Goal: Navigation & Orientation: Find specific page/section

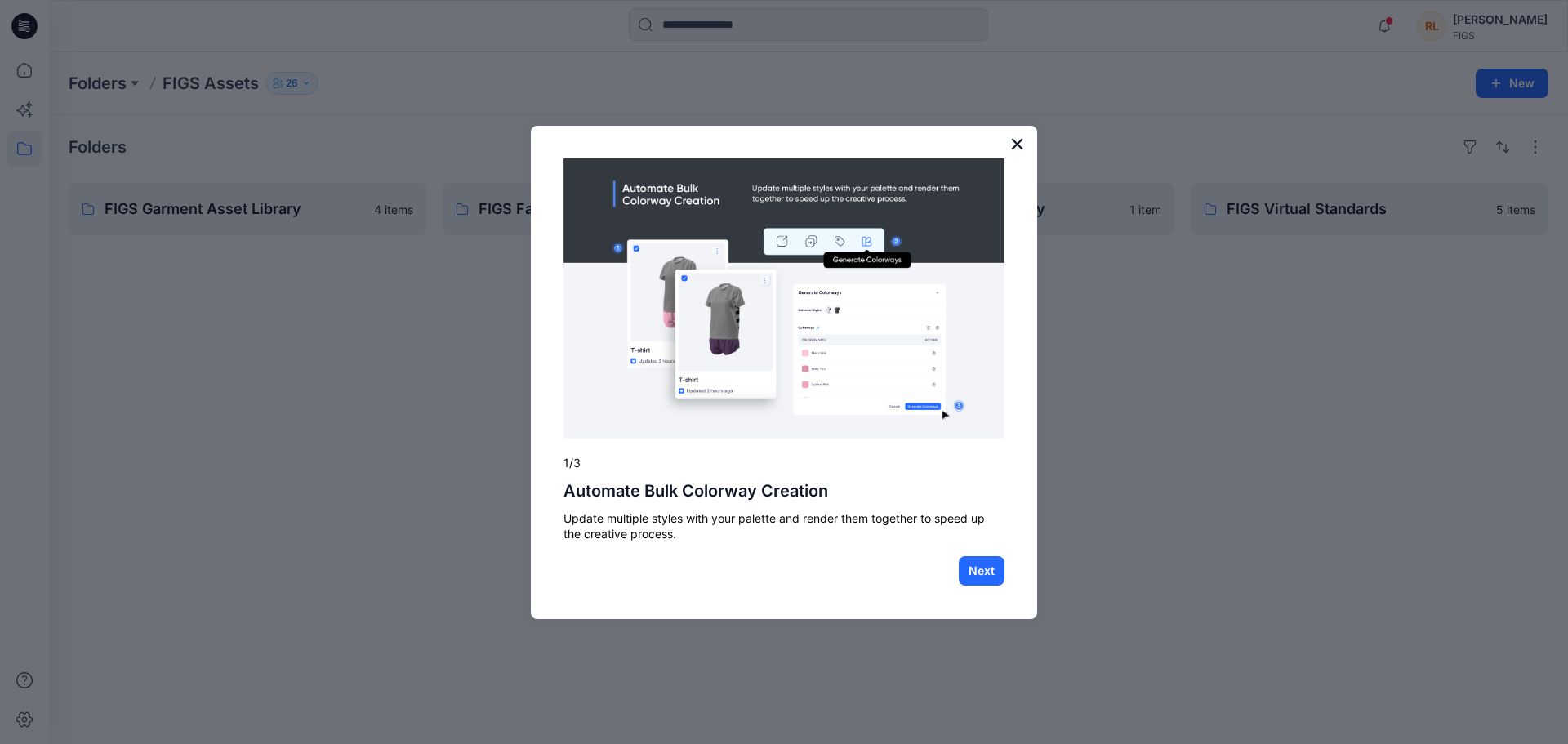
click at [1013, 141] on button "×" at bounding box center [1017, 143] width 16 height 26
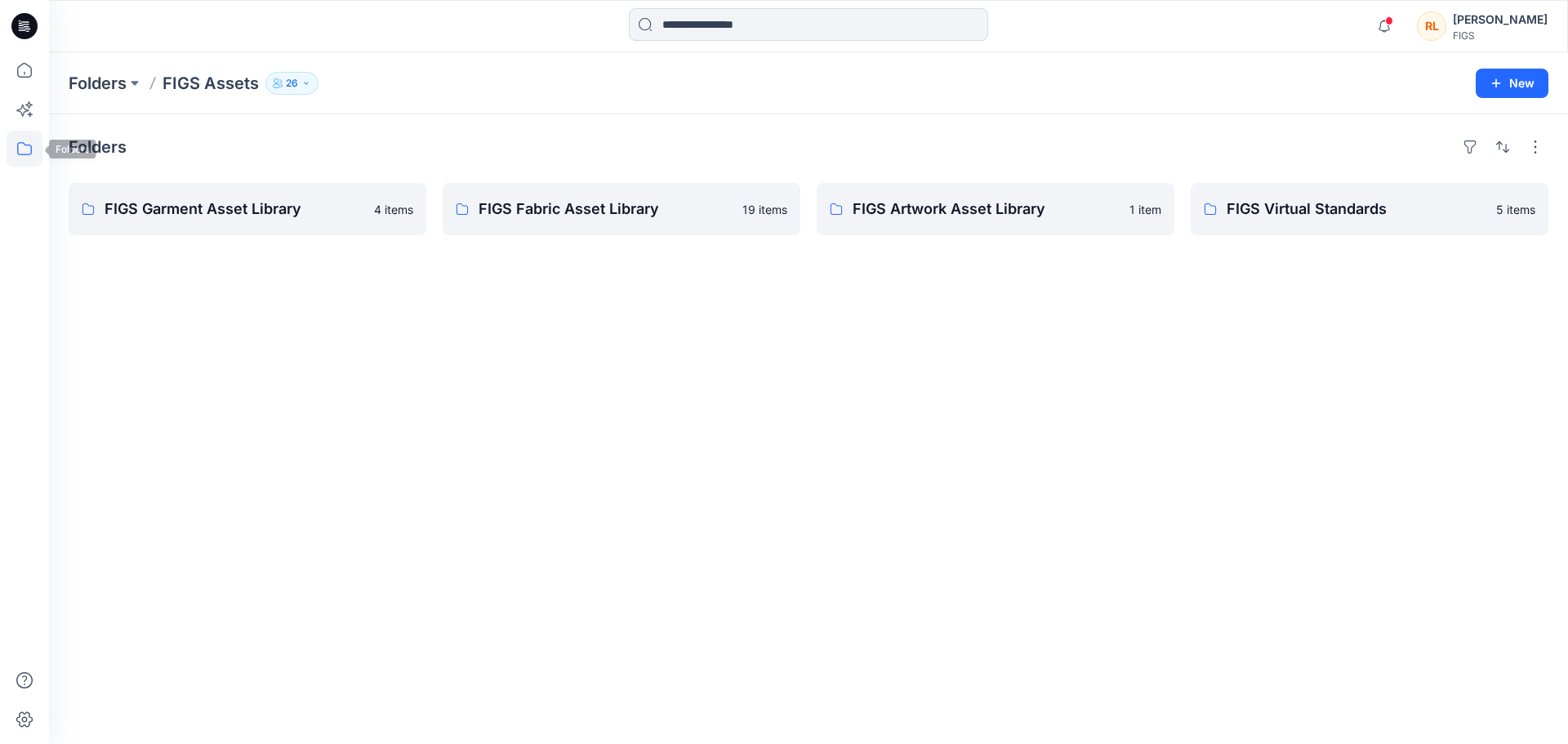
click at [24, 150] on icon at bounding box center [24, 148] width 36 height 36
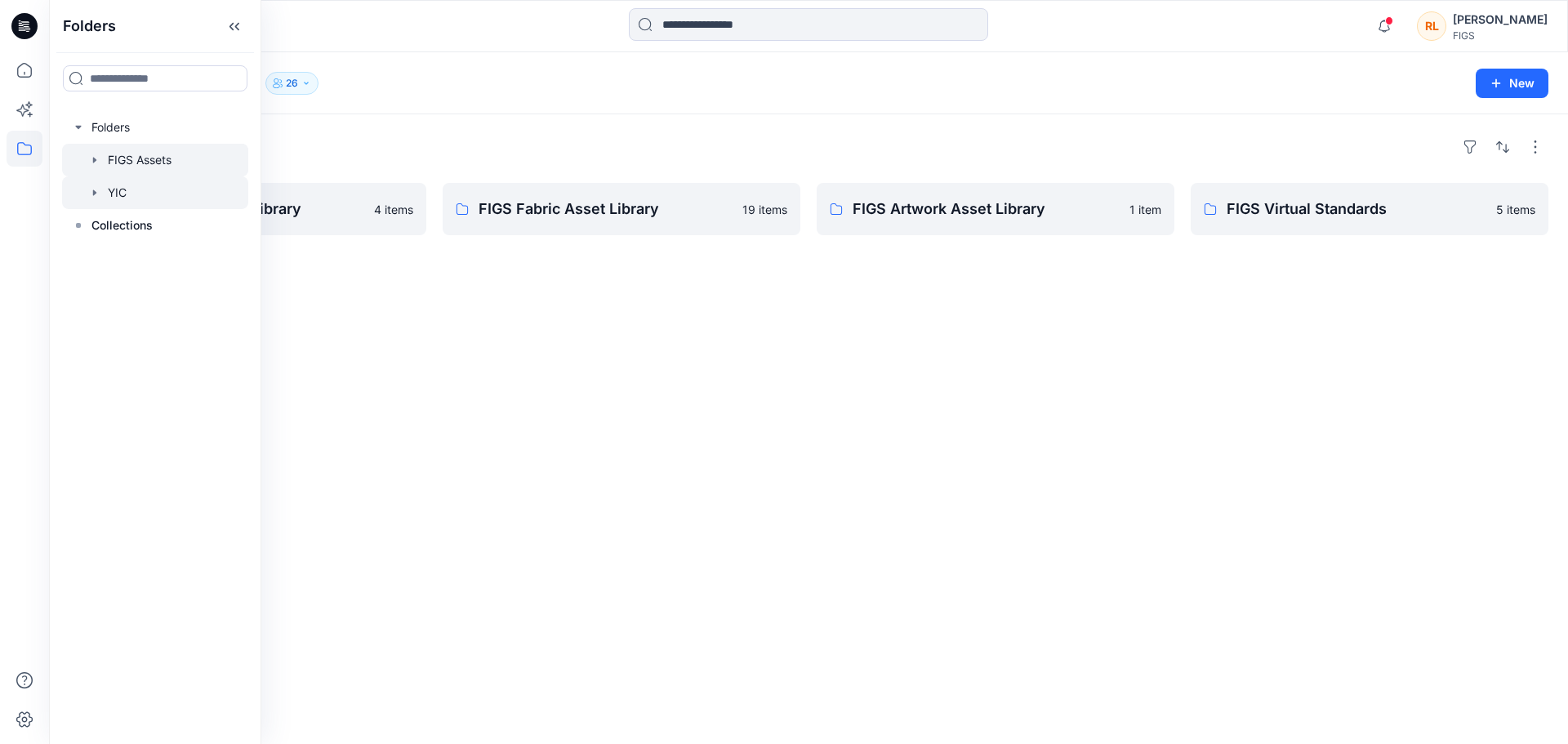
click at [117, 194] on div at bounding box center [155, 193] width 186 height 33
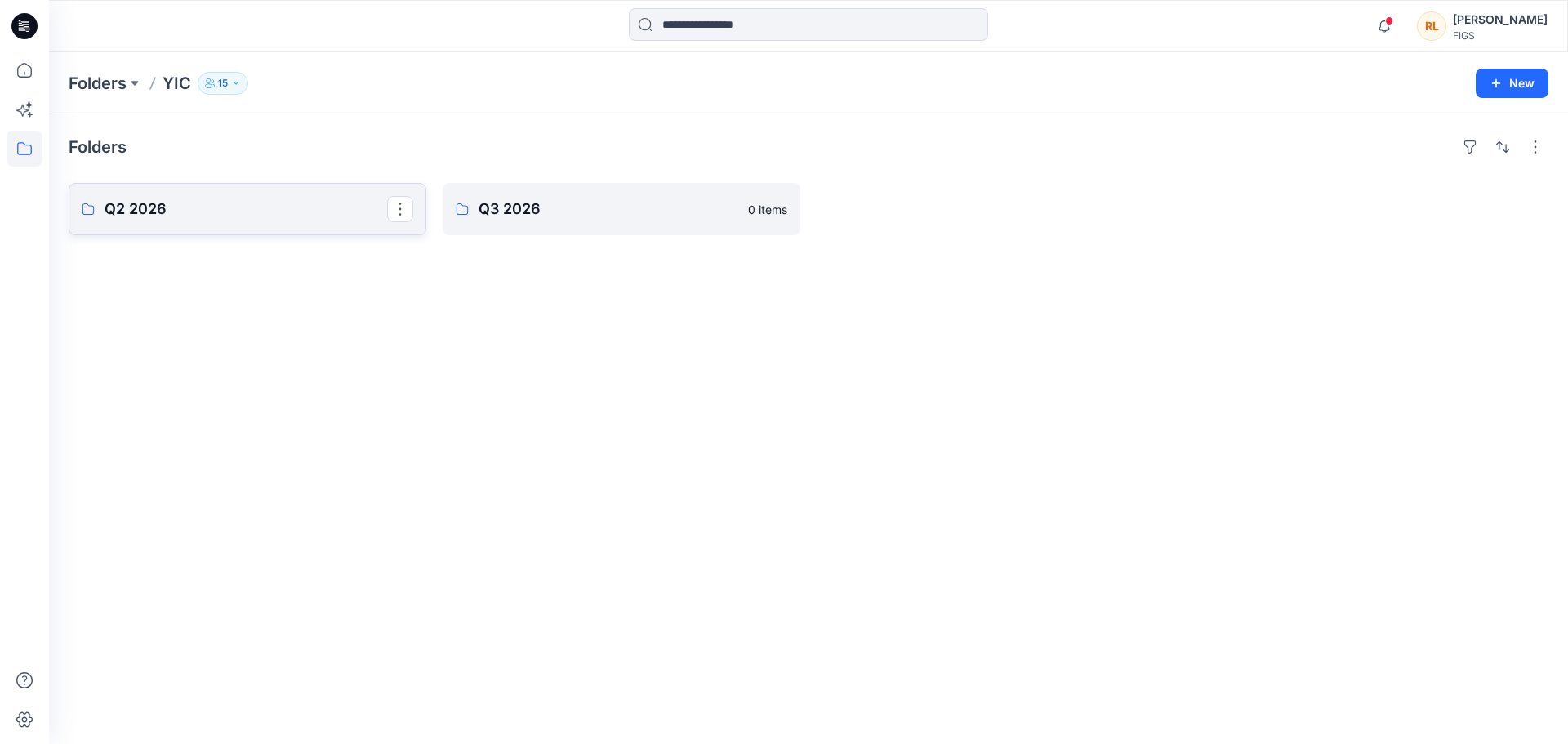
click at [179, 209] on p "Q2 2026" at bounding box center [246, 209] width 282 height 23
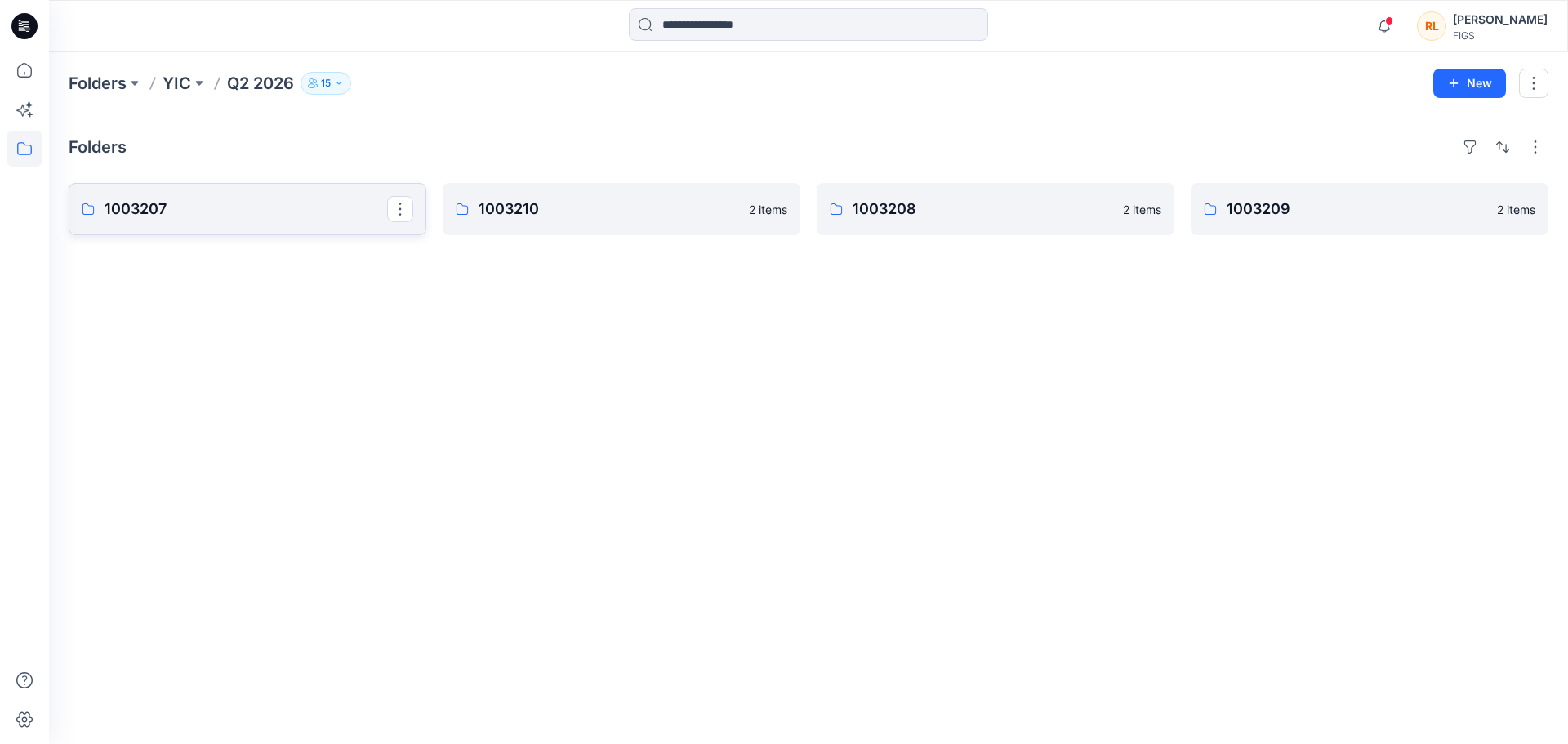
click at [272, 228] on link "1003207" at bounding box center [248, 208] width 358 height 52
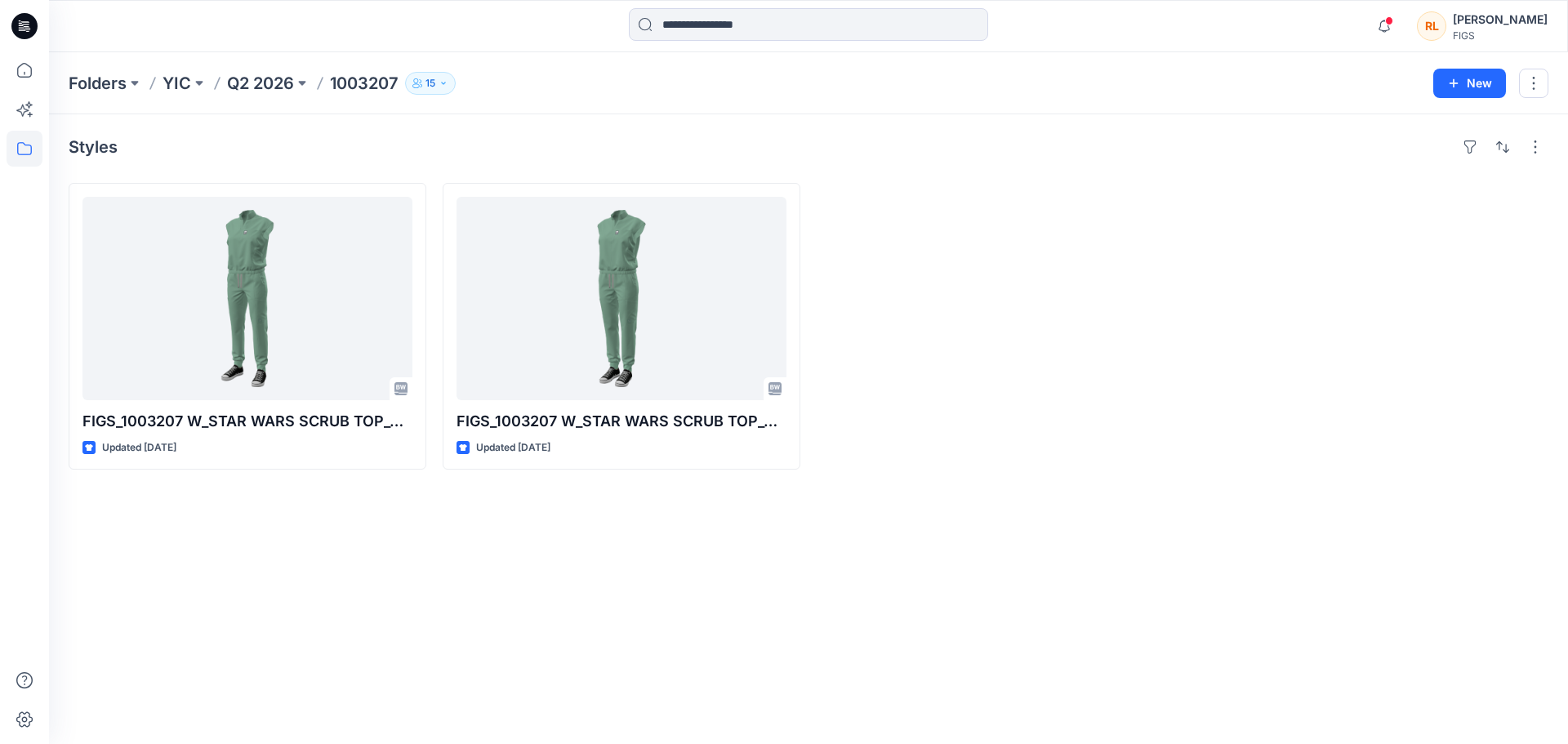
drag, startPoint x: 480, startPoint y: 138, endPoint x: 489, endPoint y: 142, distance: 9.8
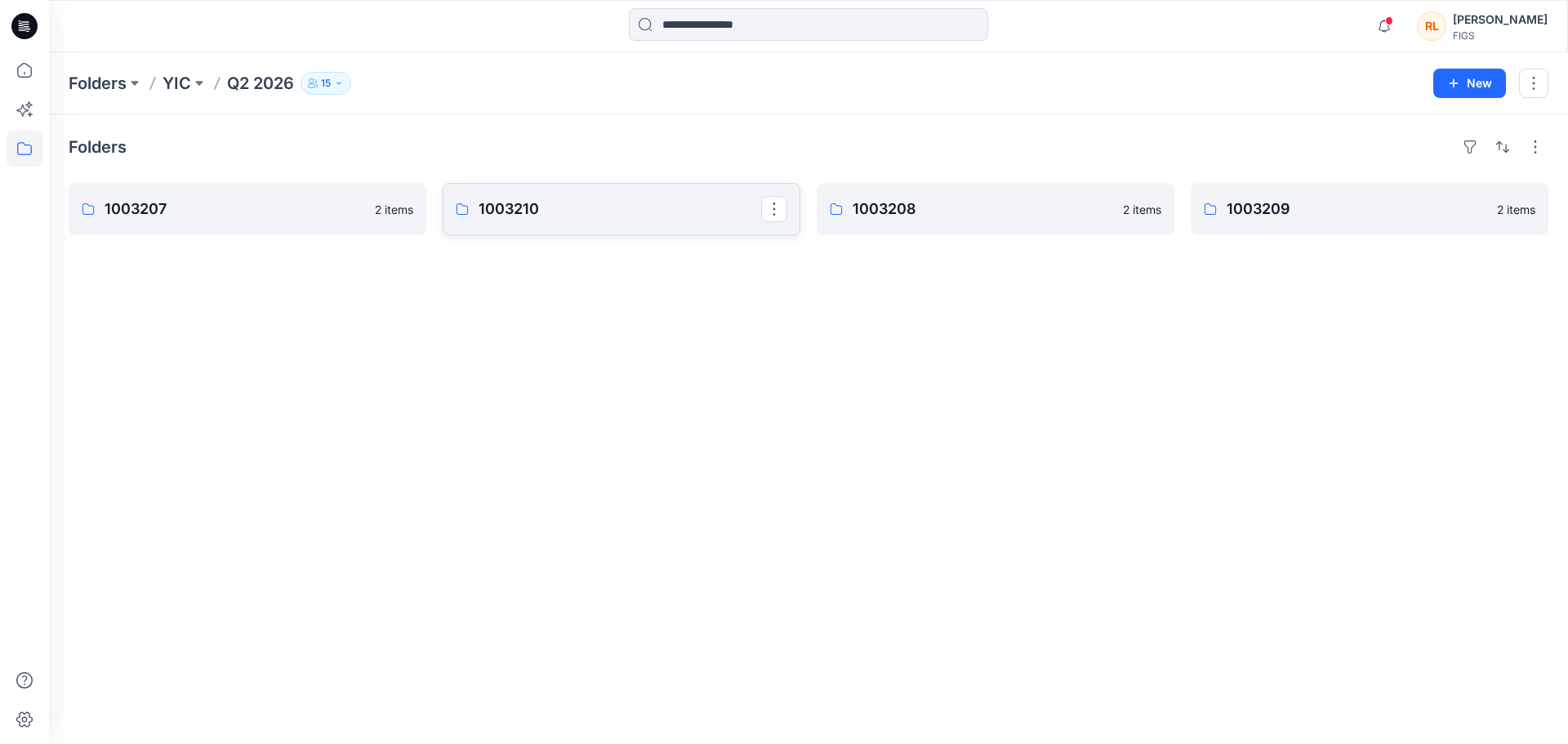
click at [561, 199] on p "1003210" at bounding box center [620, 209] width 282 height 23
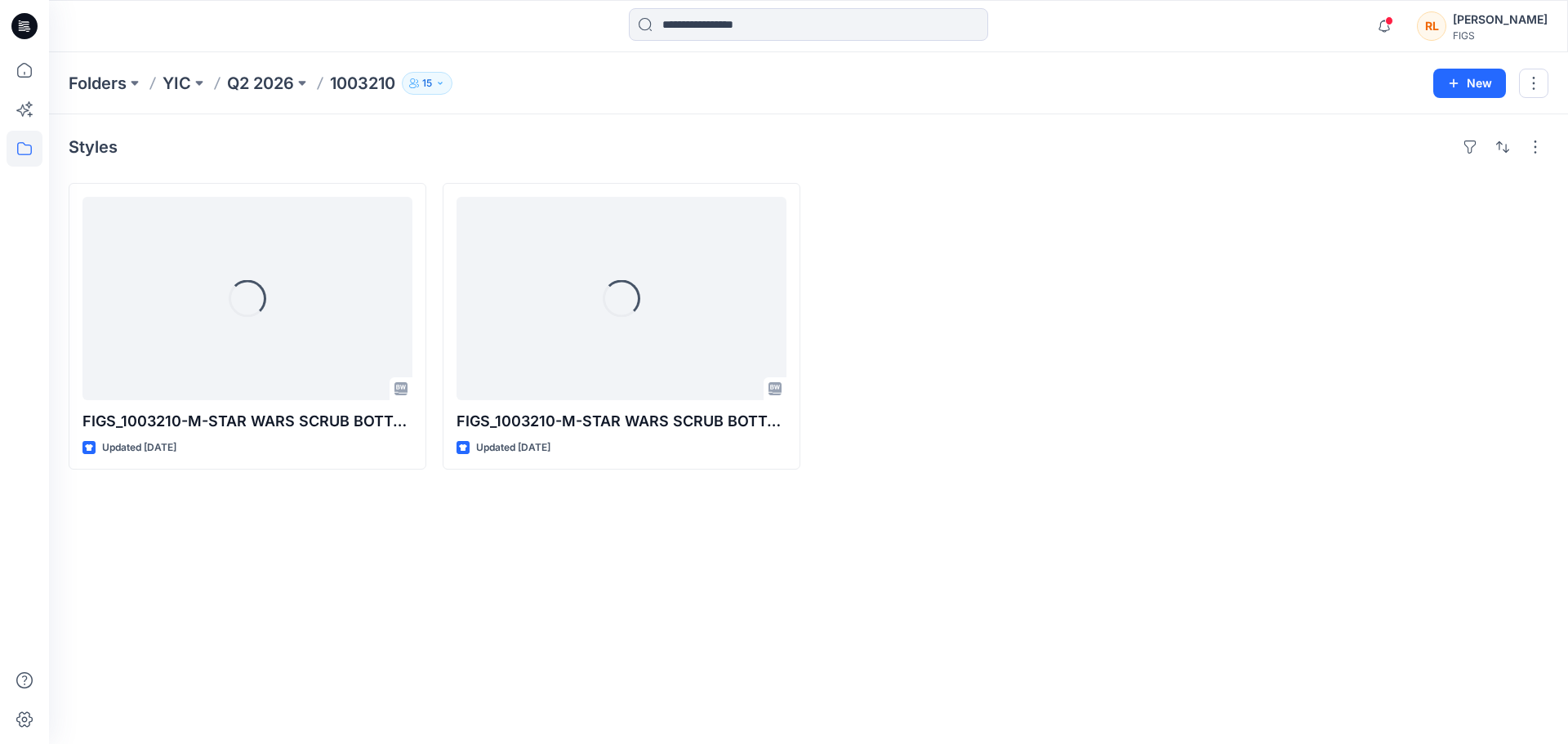
click at [542, 616] on div "Styles Loading... FIGS_1003210-M-STAR WARS SCRUB BOTTOM-080425 Updated [DATE] L…" at bounding box center [808, 429] width 1519 height 630
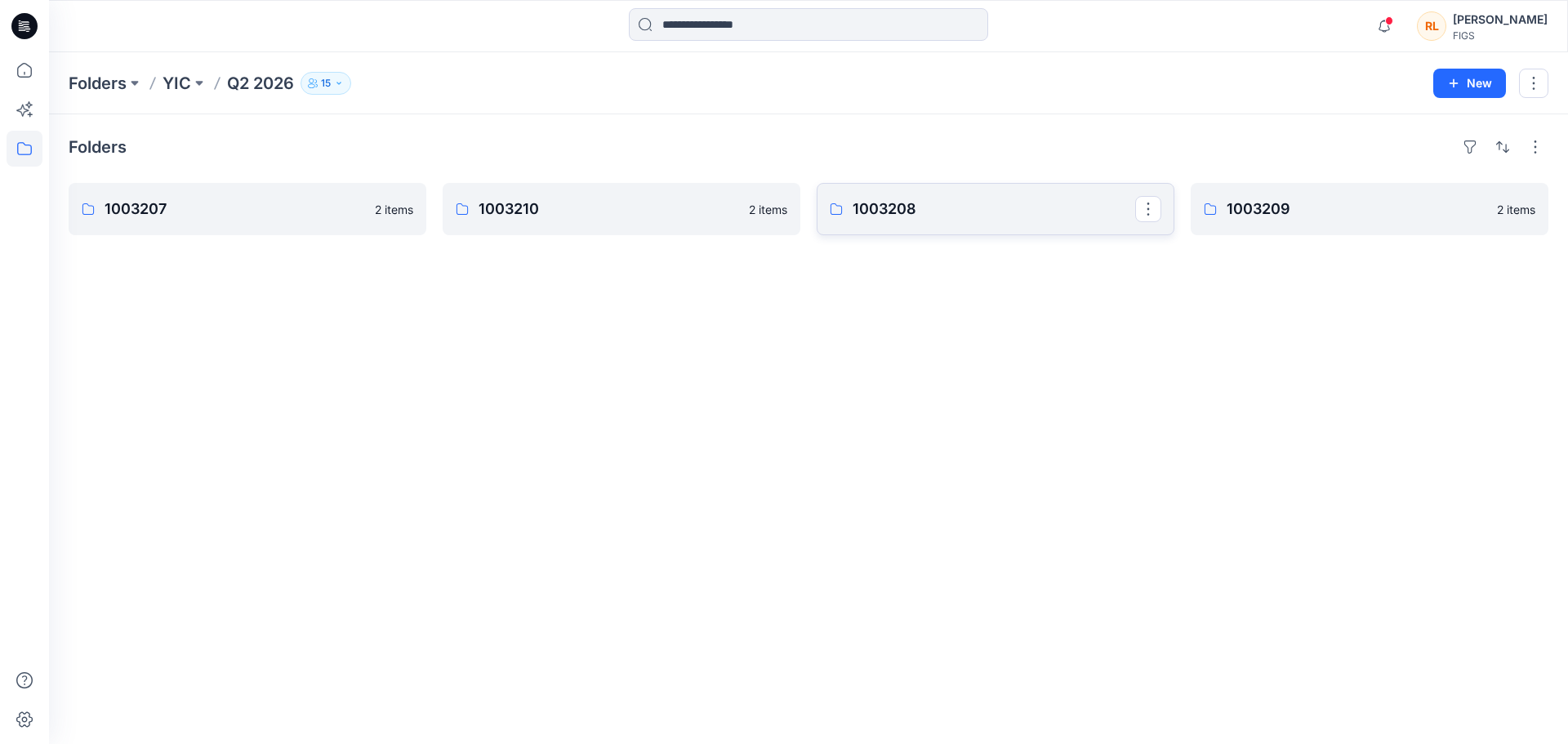
click at [947, 222] on link "1003208" at bounding box center [996, 208] width 358 height 52
click at [1357, 215] on p "1003209" at bounding box center [1368, 209] width 282 height 23
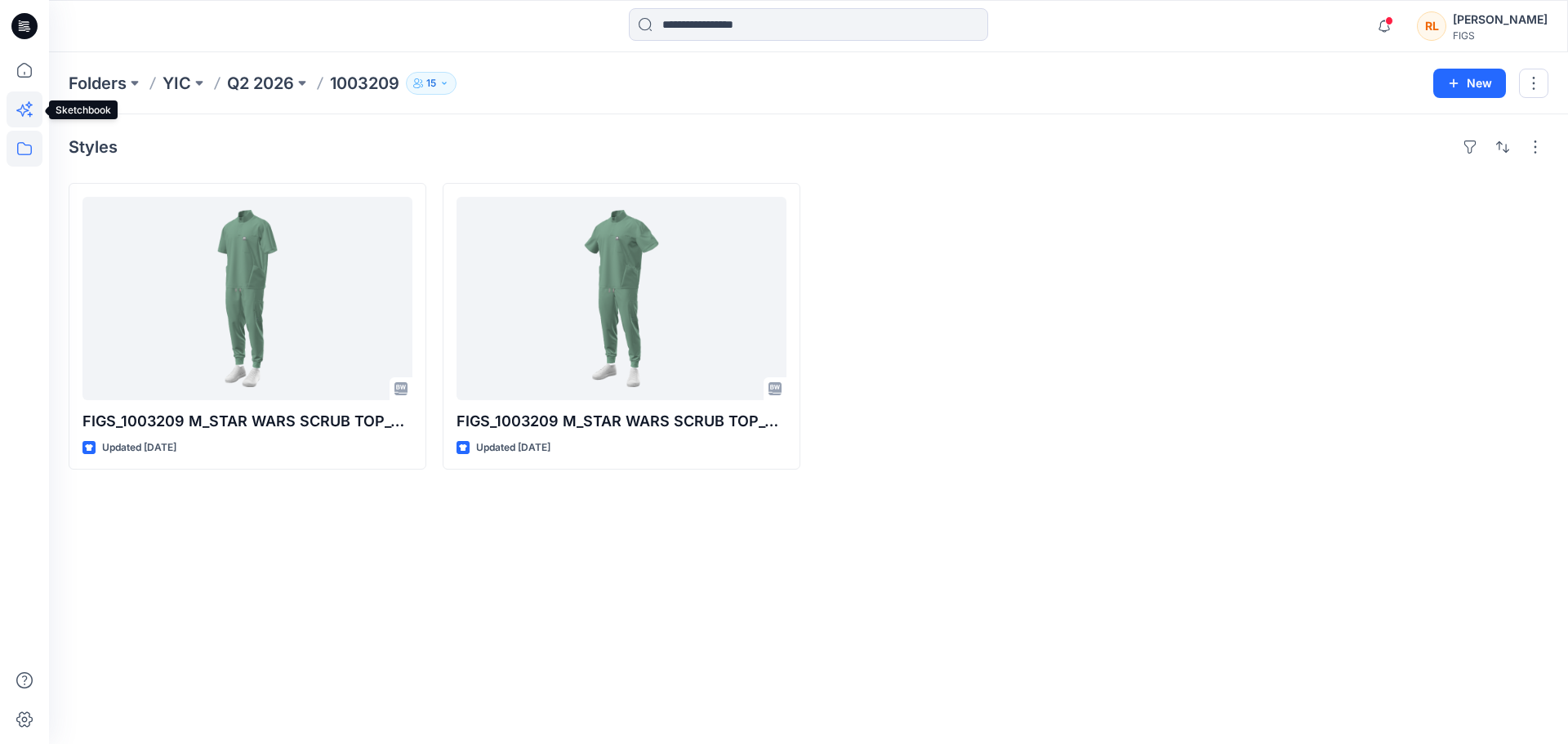
click at [34, 109] on icon at bounding box center [24, 109] width 36 height 36
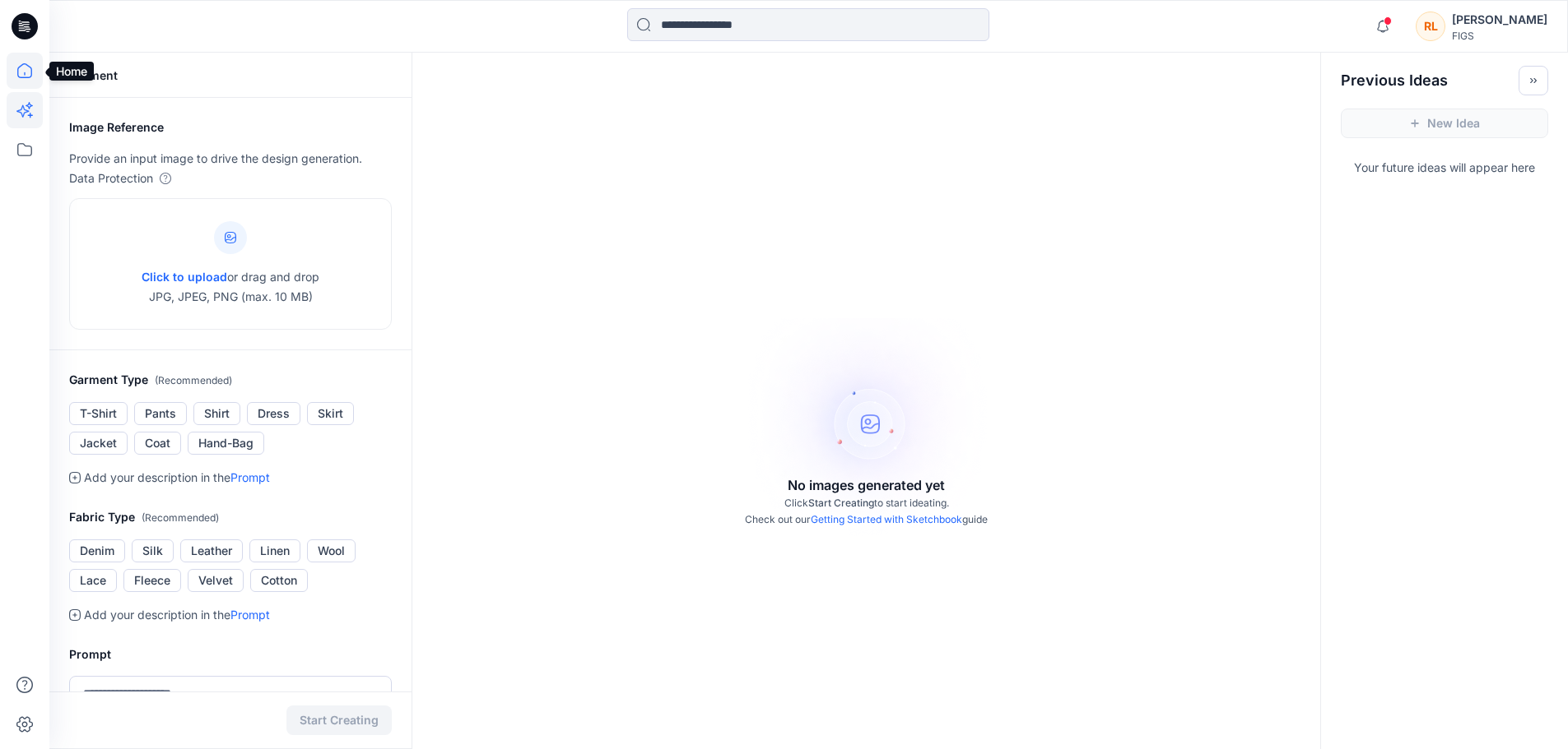
click at [34, 74] on icon at bounding box center [24, 70] width 36 height 36
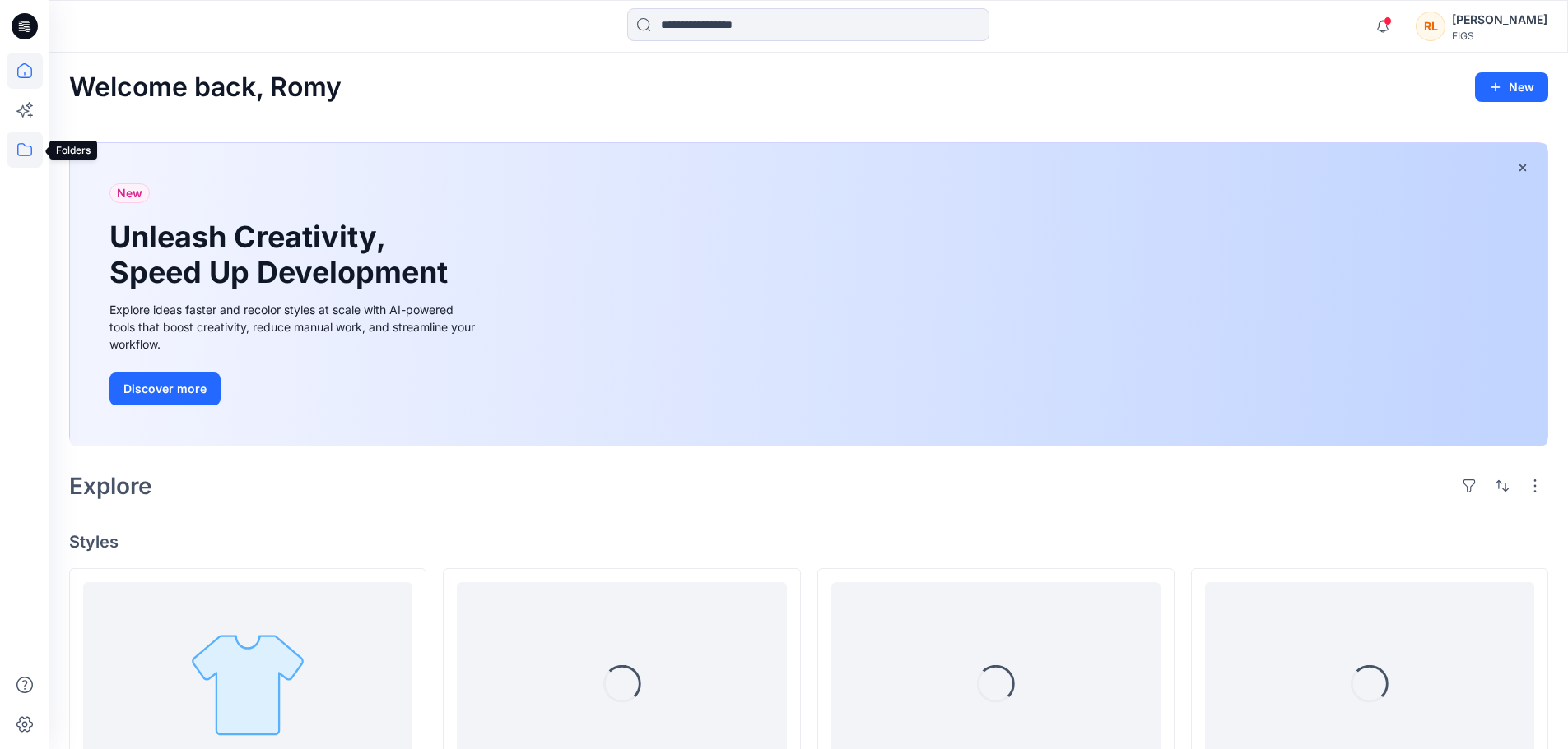
click at [17, 160] on icon at bounding box center [24, 149] width 36 height 36
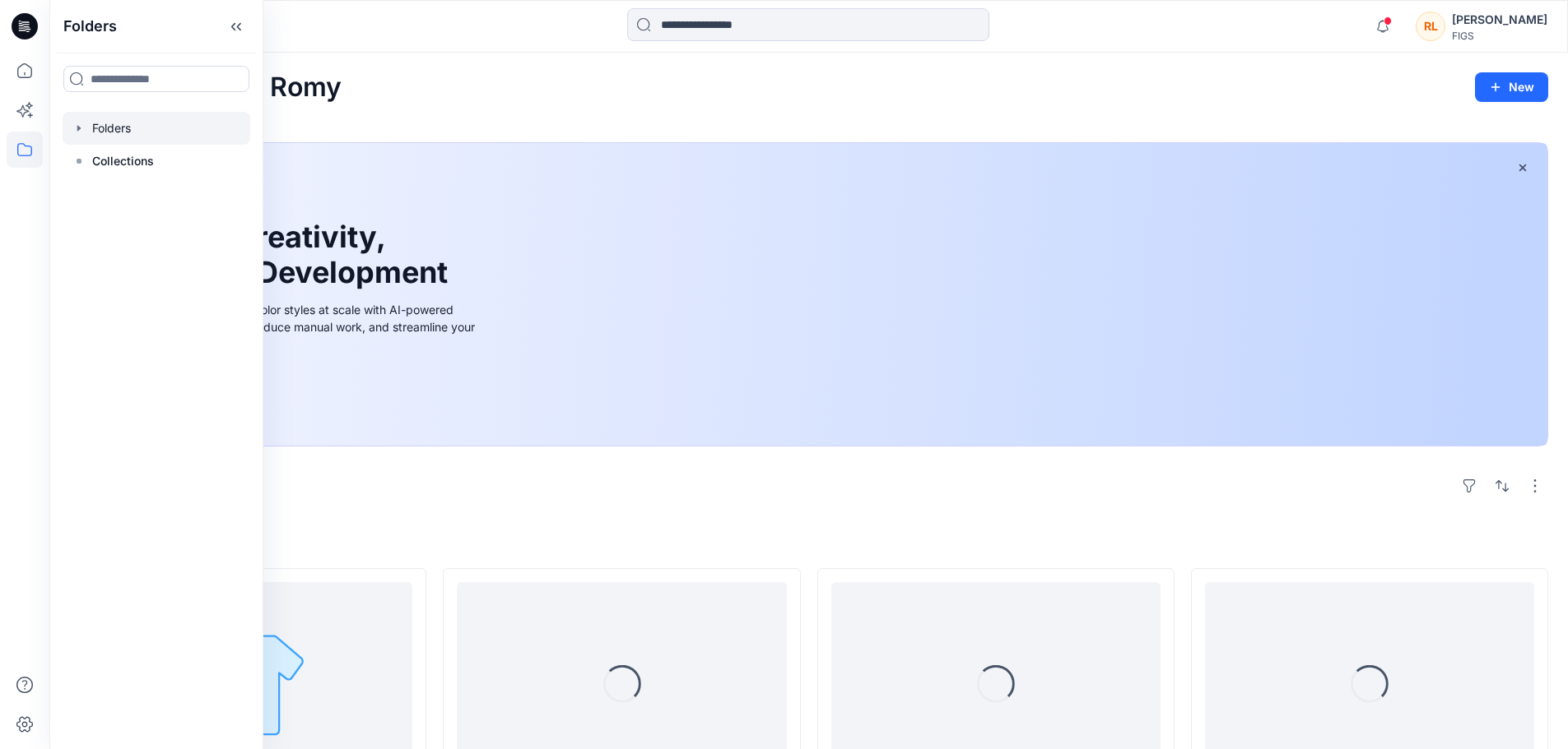
click at [97, 117] on div at bounding box center [156, 128] width 188 height 33
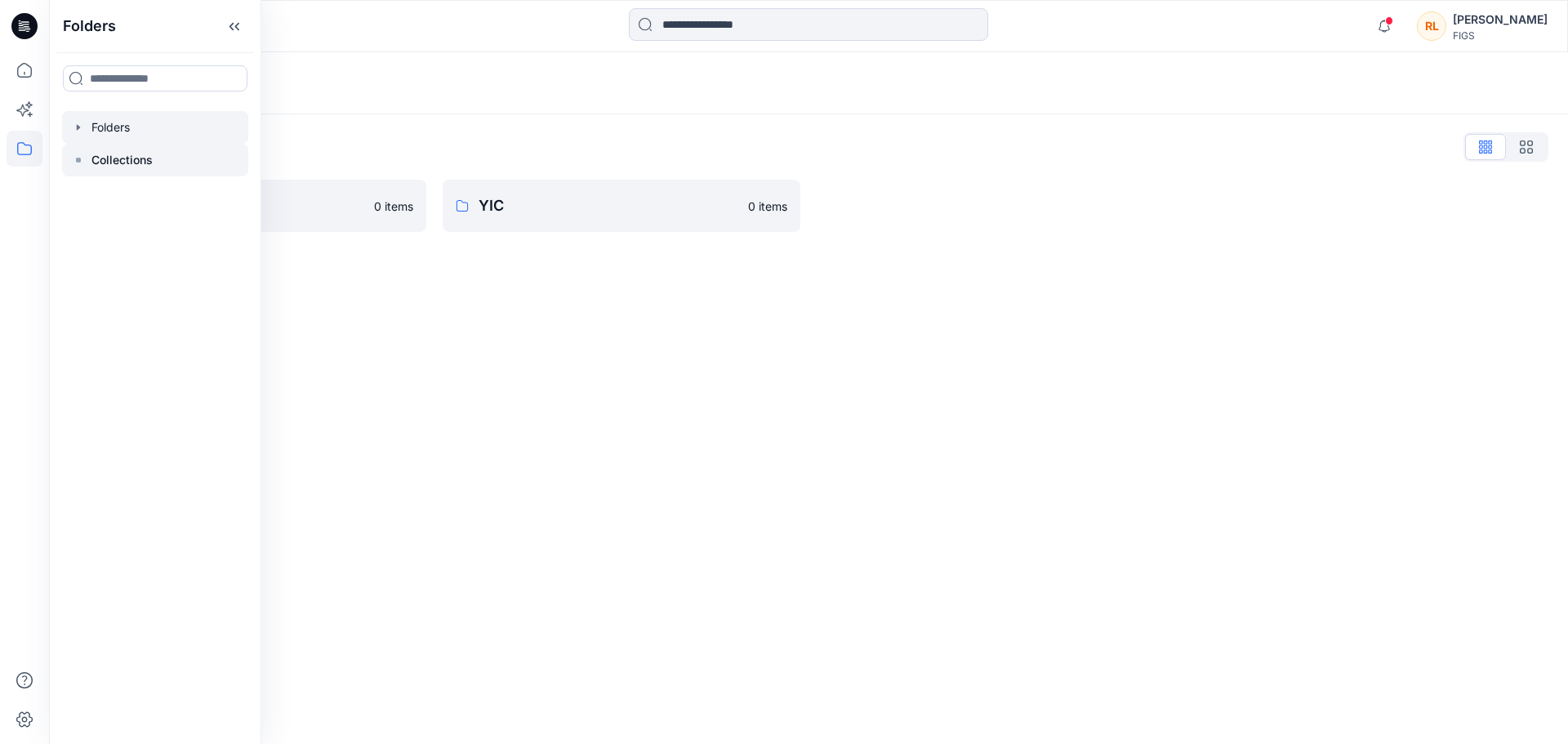
click at [98, 156] on p "Collections" at bounding box center [122, 160] width 61 height 19
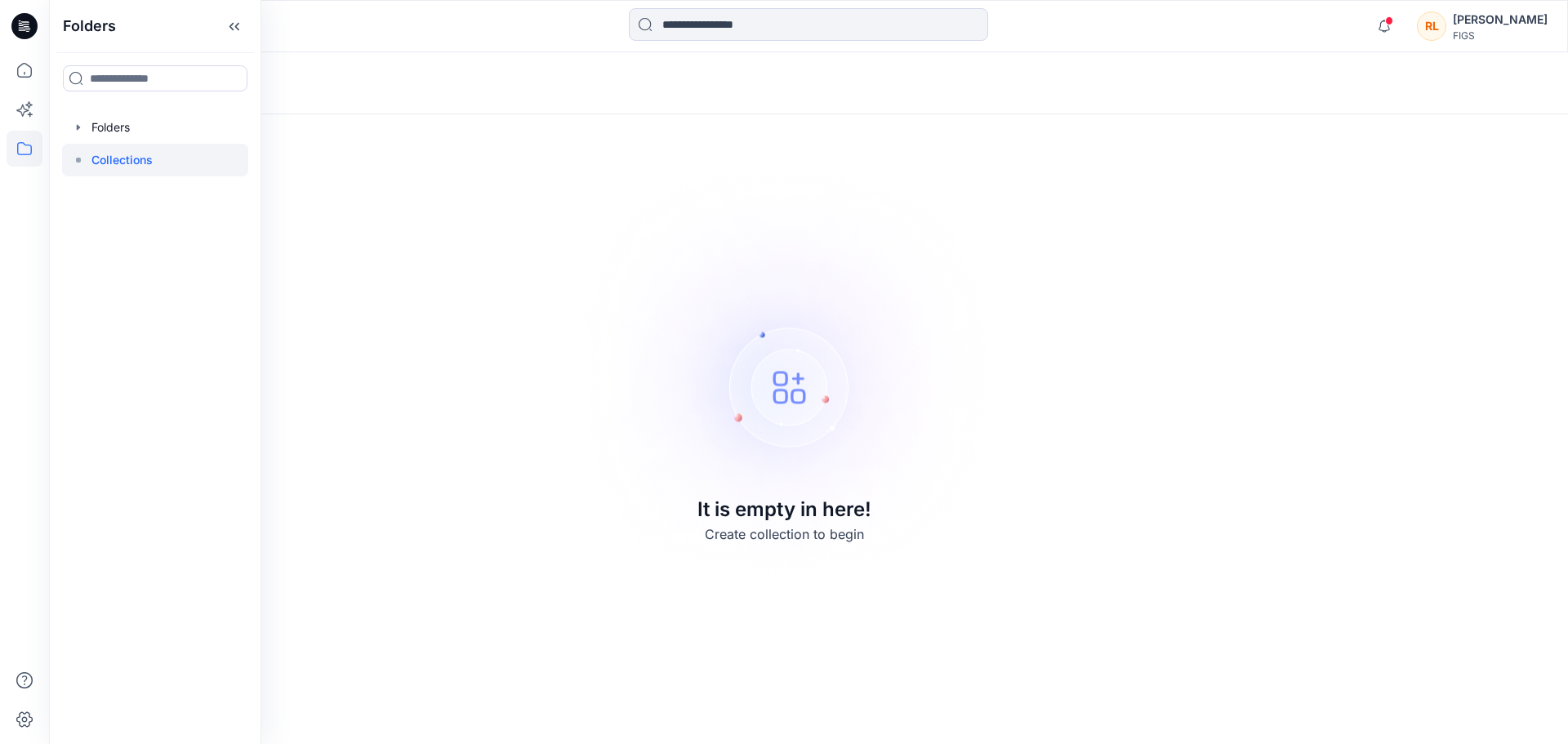
click at [467, 77] on div "Collections" at bounding box center [745, 83] width 1353 height 23
click at [69, 80] on p "Collections" at bounding box center [113, 83] width 88 height 23
click at [19, 63] on icon at bounding box center [24, 70] width 36 height 36
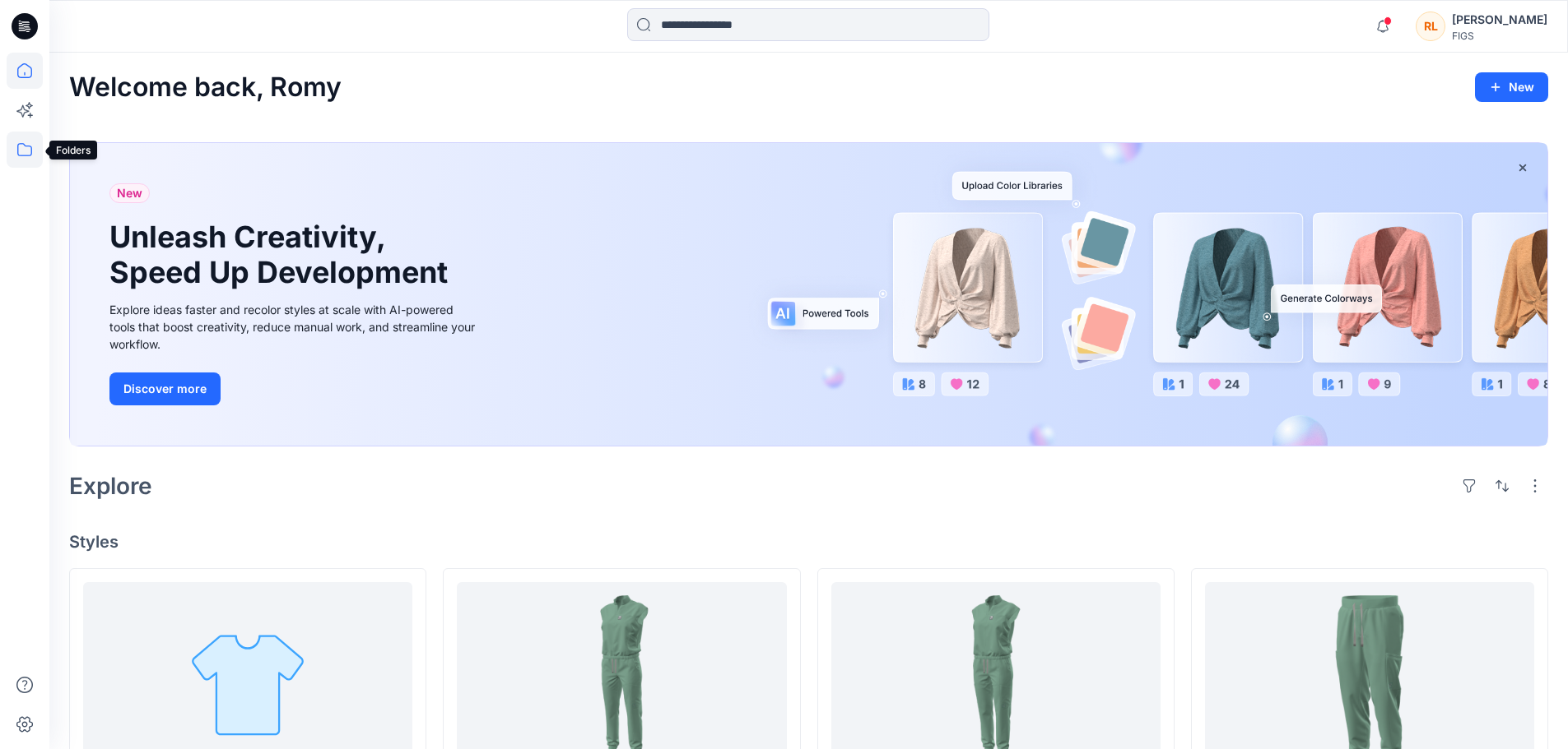
click at [24, 157] on icon at bounding box center [24, 149] width 36 height 36
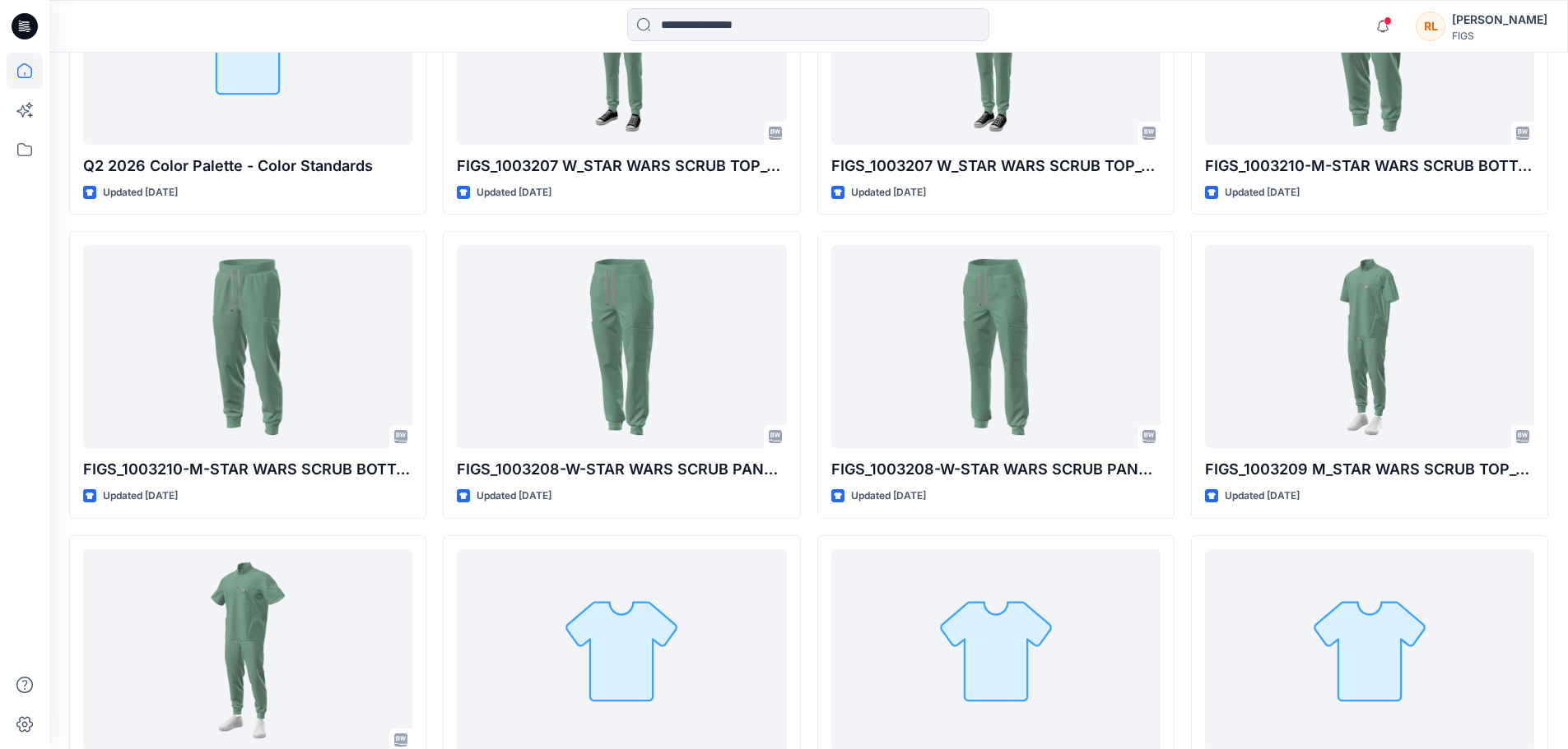
scroll to position [312, 0]
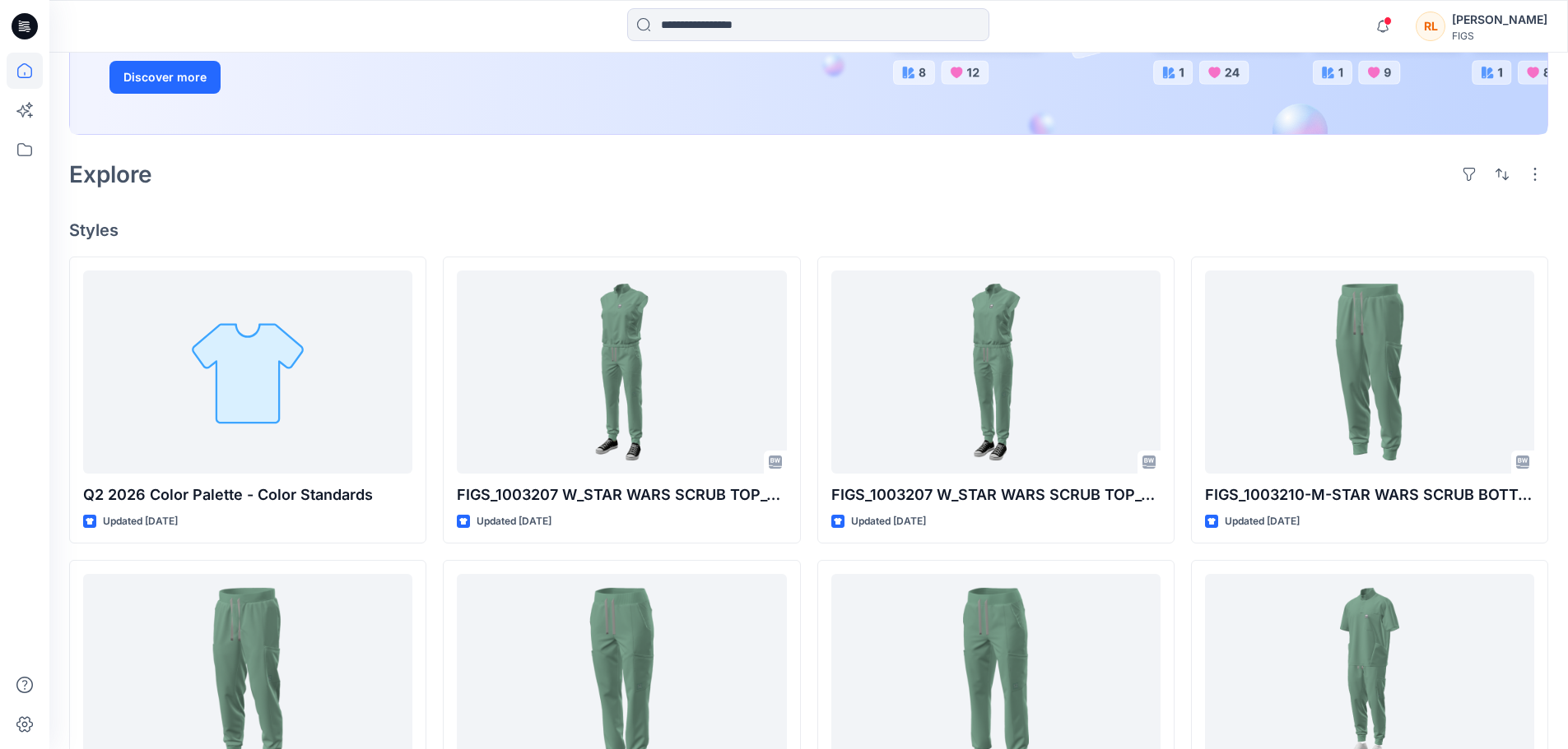
click at [901, 175] on div "Explore" at bounding box center [808, 174] width 1478 height 40
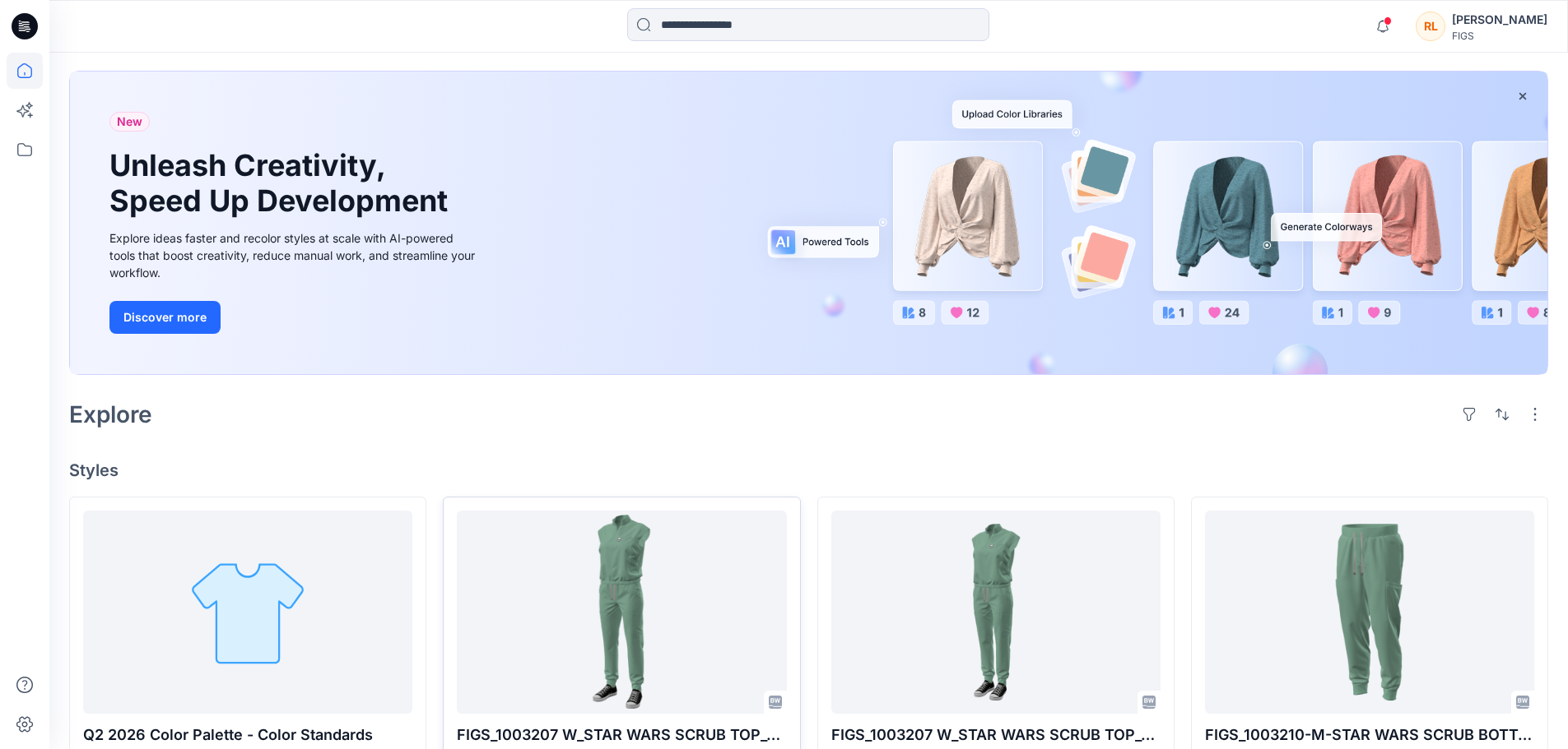
scroll to position [164, 0]
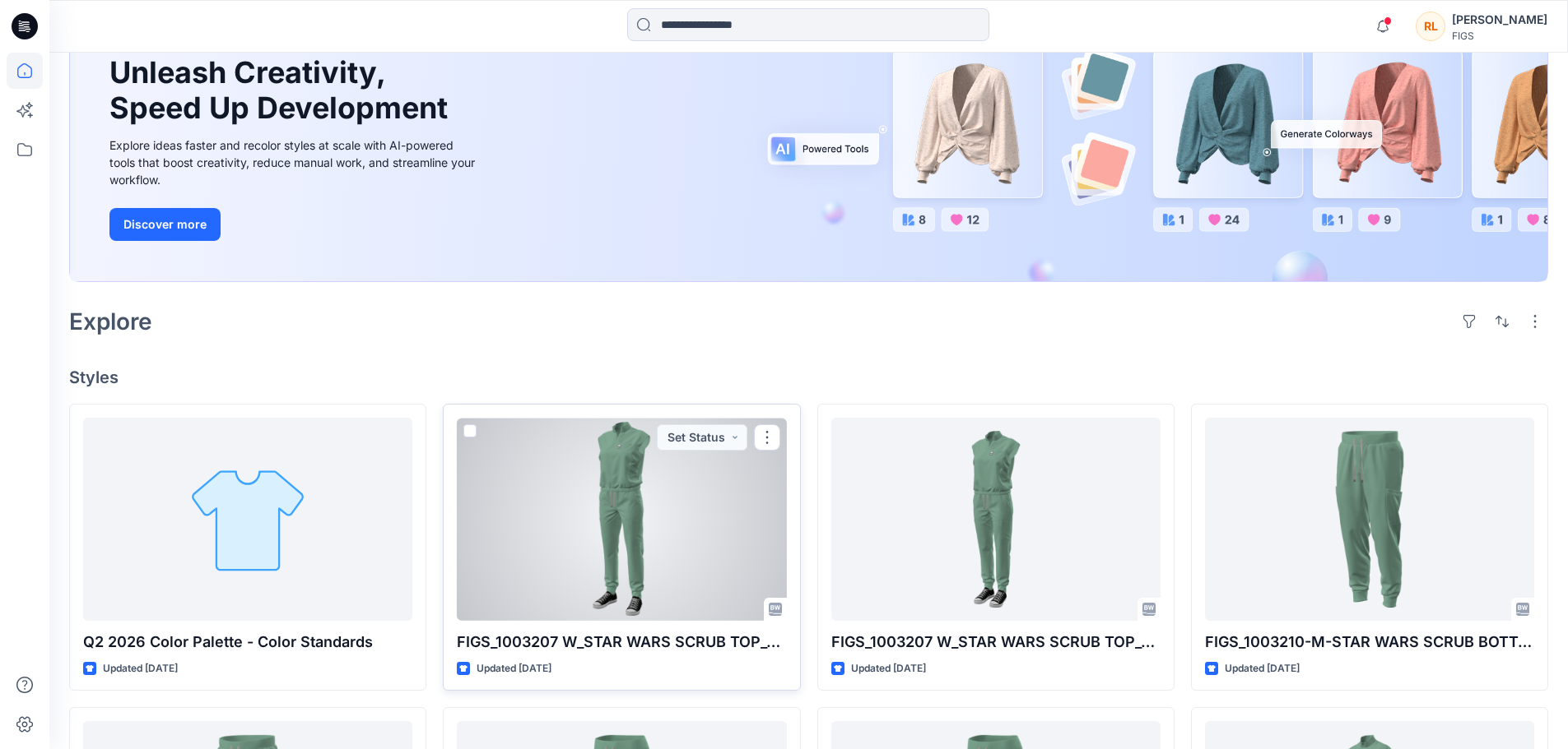
click at [527, 564] on div at bounding box center [621, 519] width 329 height 203
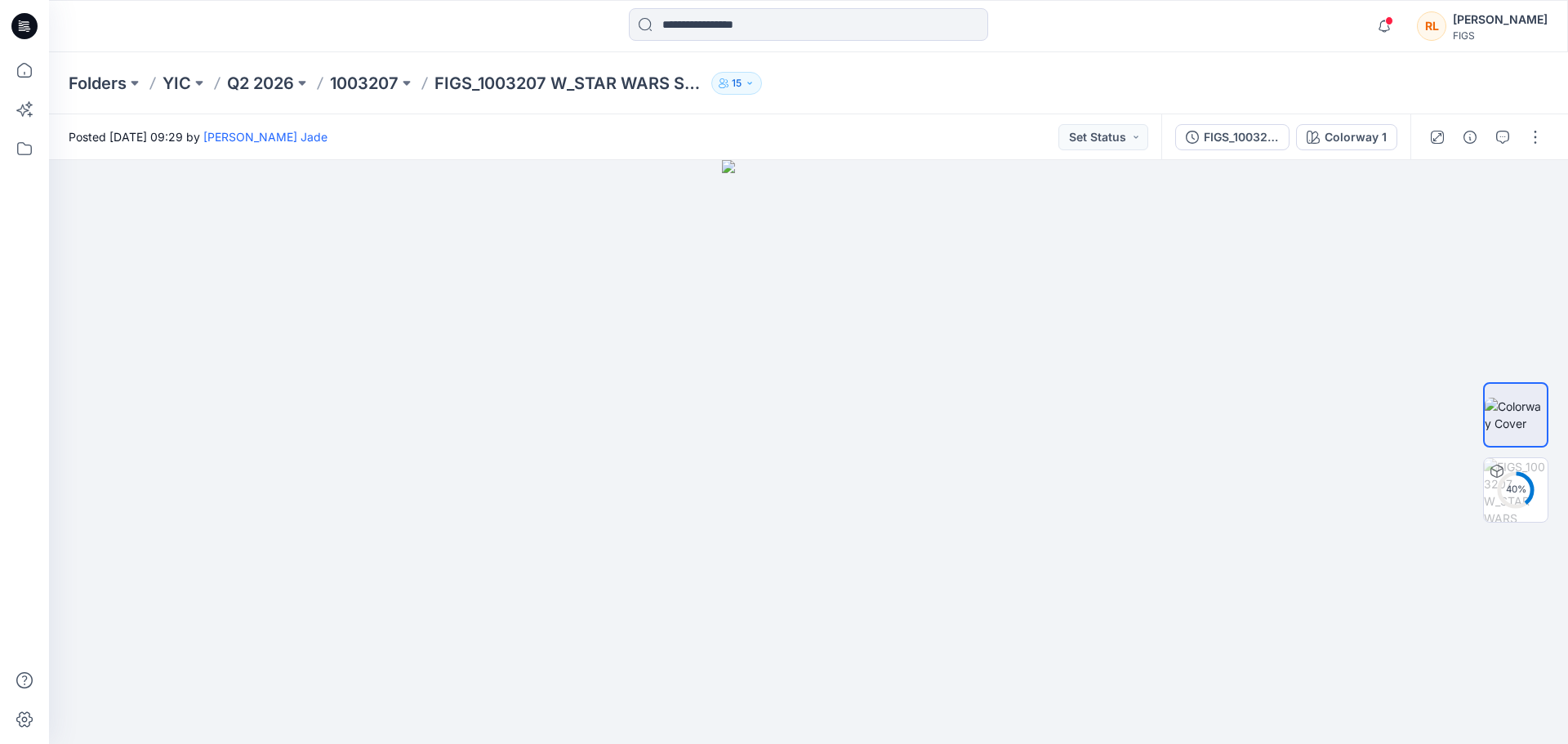
click at [308, 26] on div at bounding box center [238, 26] width 380 height 36
